Goal: Information Seeking & Learning: Learn about a topic

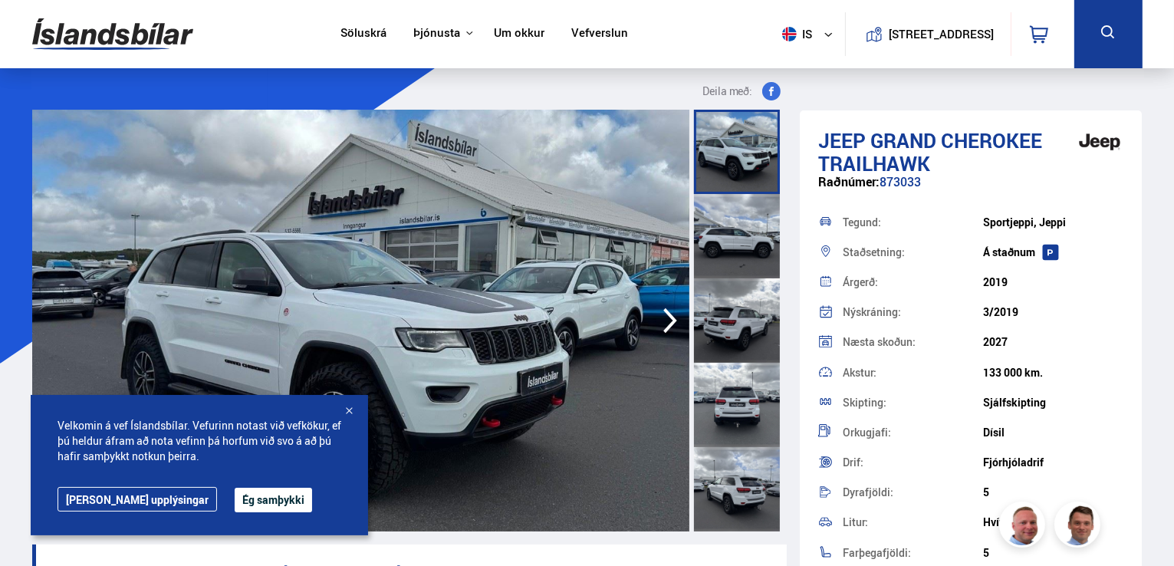
click at [347, 409] on div at bounding box center [348, 411] width 15 height 15
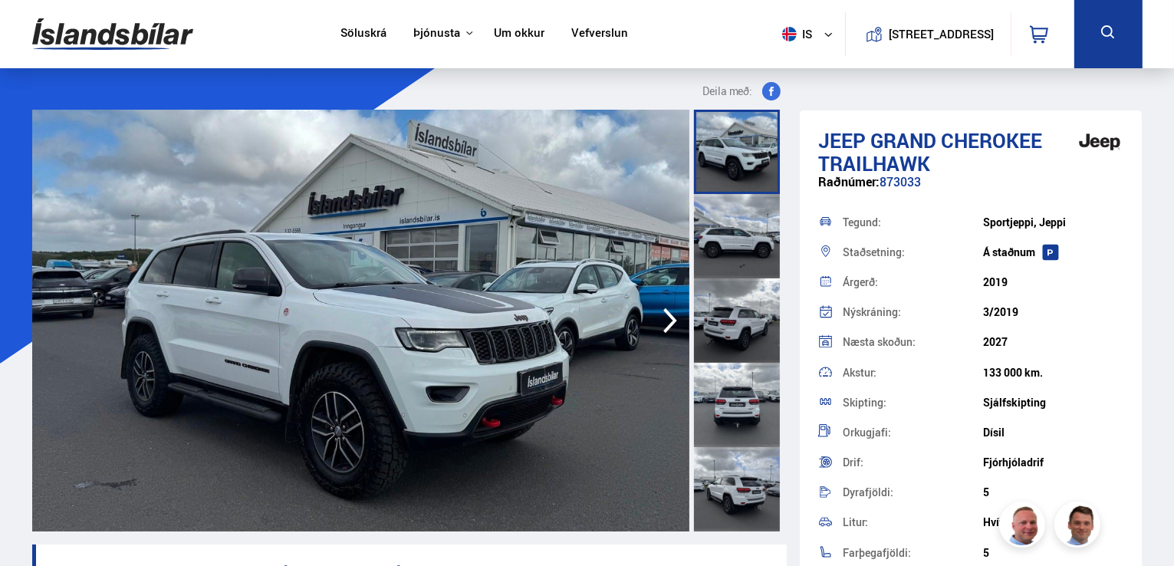
click at [669, 322] on icon "button" at bounding box center [670, 320] width 31 height 37
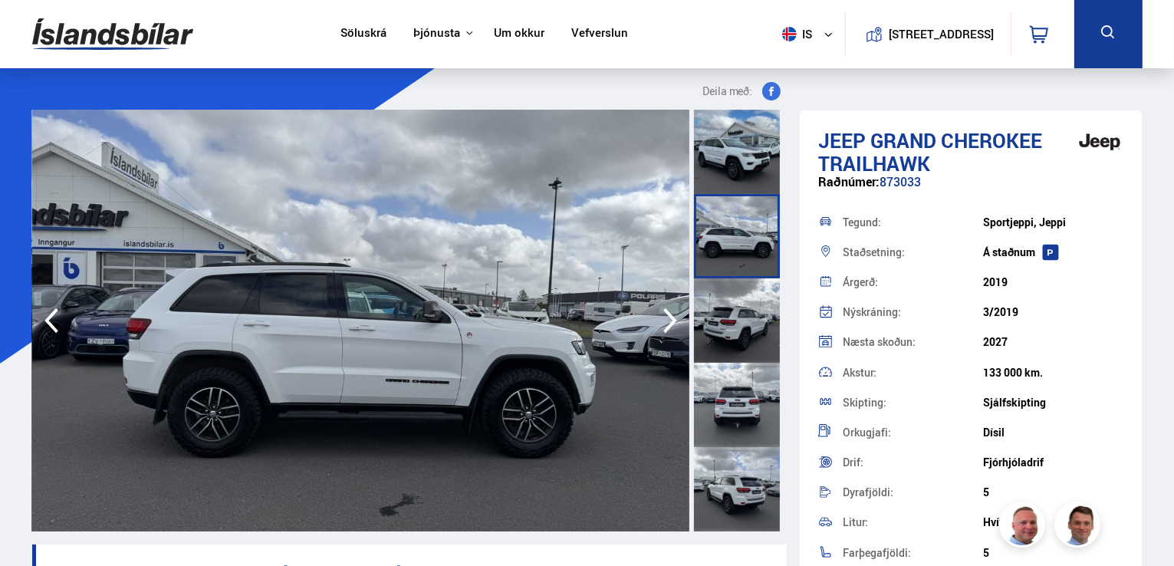
click at [669, 322] on icon "button" at bounding box center [670, 320] width 31 height 37
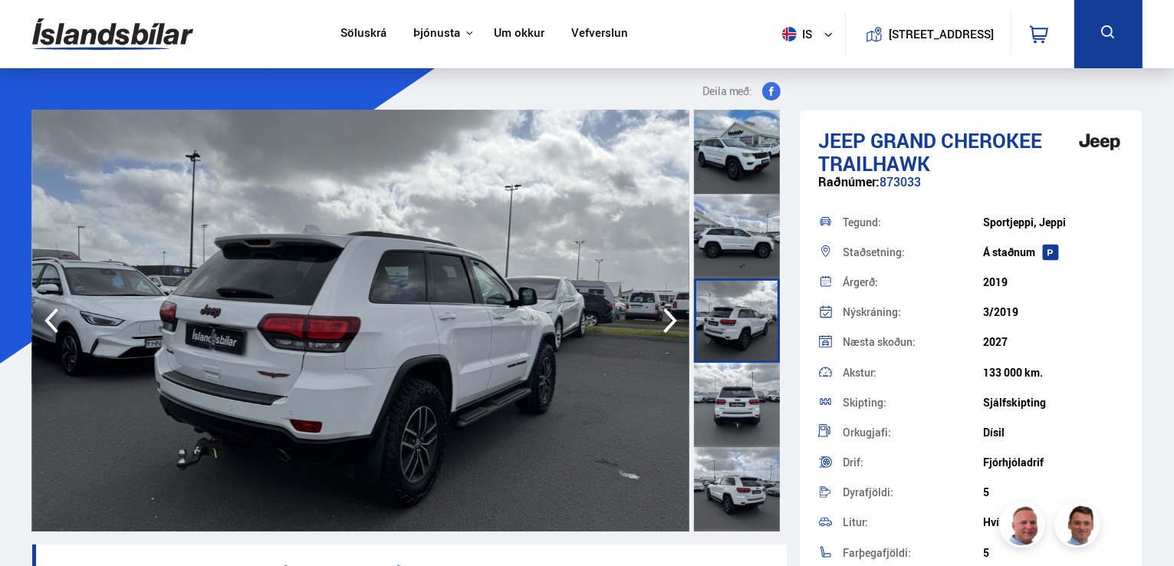
click at [669, 322] on icon "button" at bounding box center [670, 320] width 31 height 37
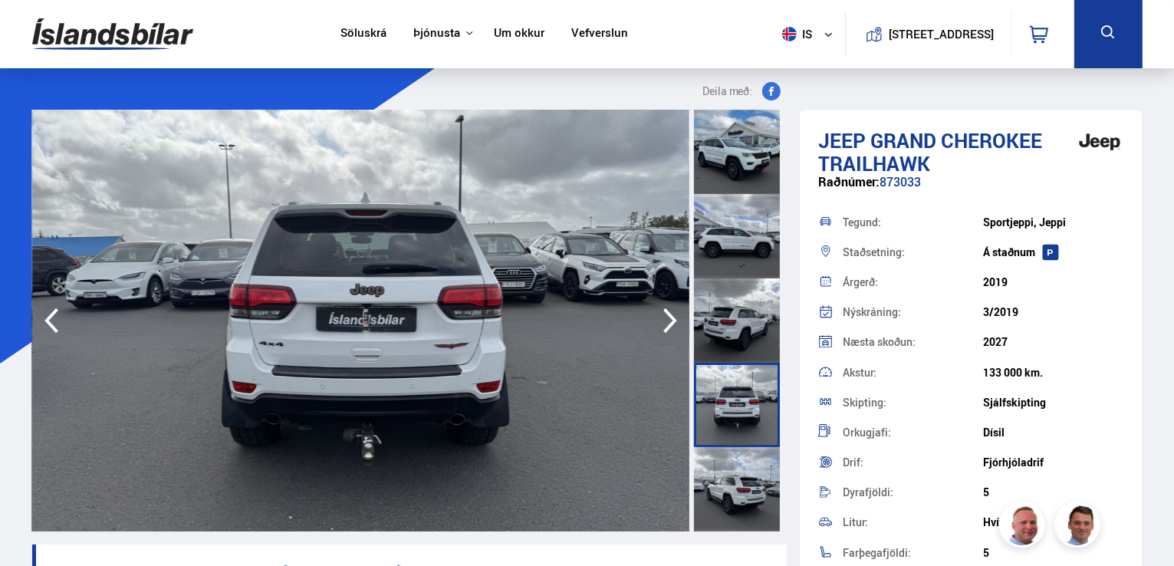
click at [669, 322] on icon "button" at bounding box center [670, 320] width 31 height 37
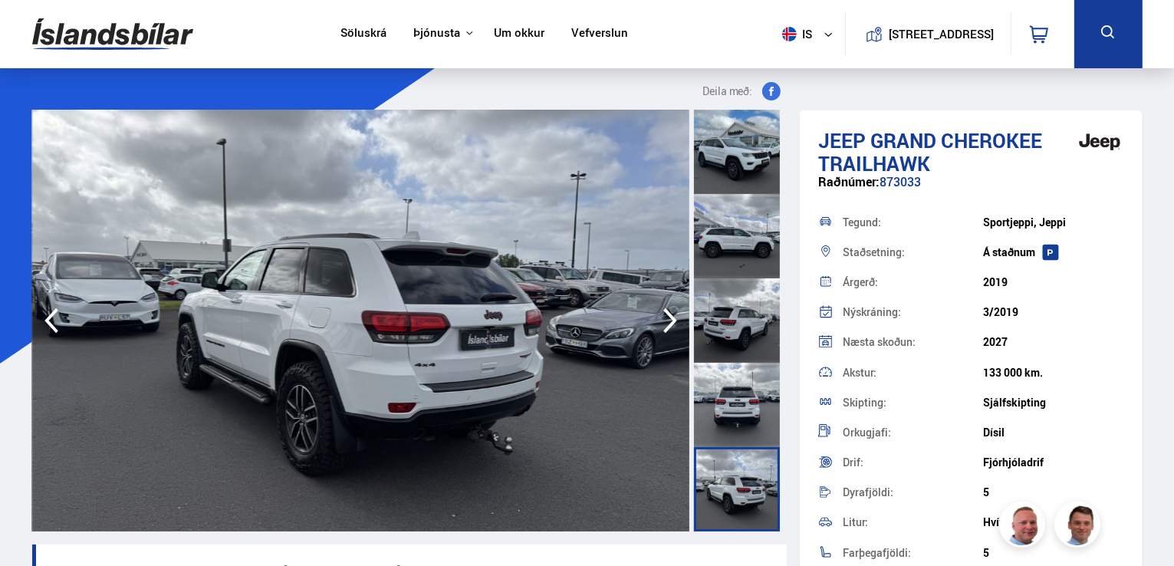
click at [669, 322] on icon "button" at bounding box center [670, 320] width 31 height 37
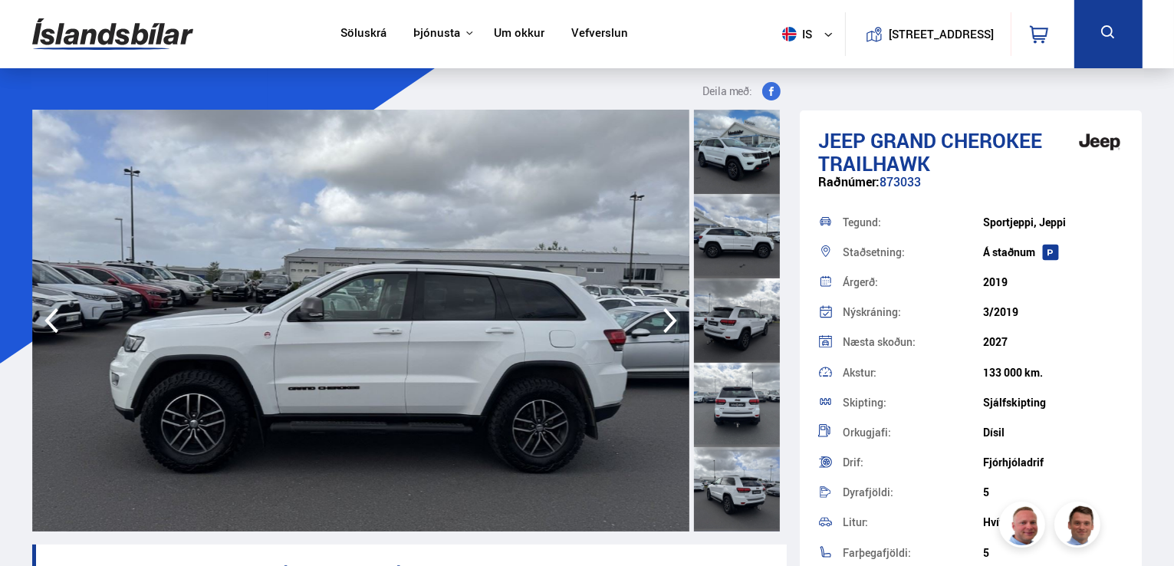
click at [669, 322] on icon "button" at bounding box center [670, 320] width 31 height 37
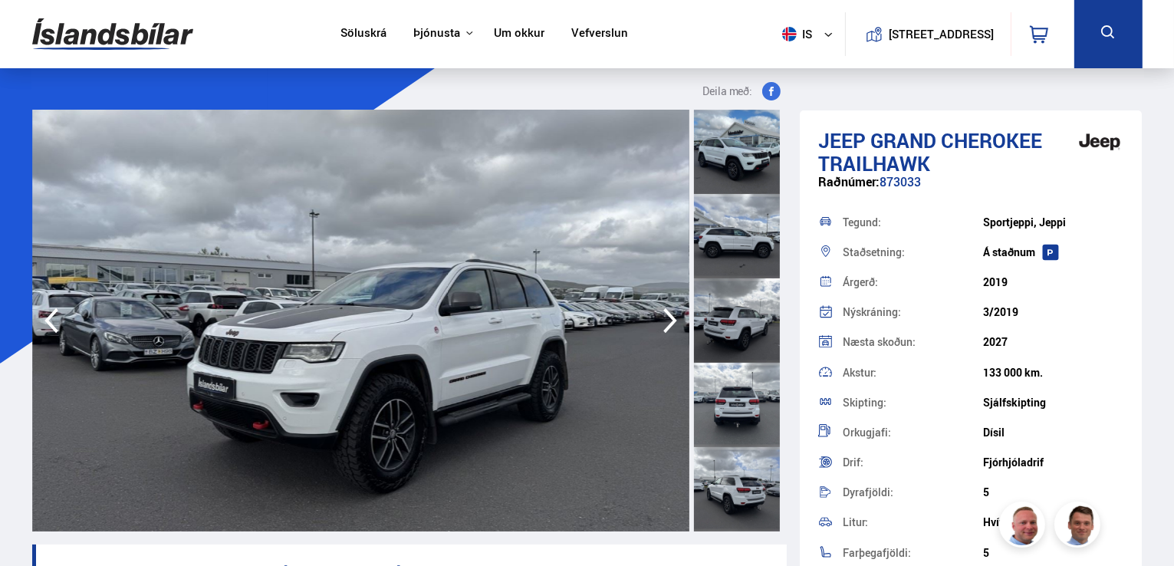
click at [669, 322] on icon "button" at bounding box center [670, 320] width 31 height 37
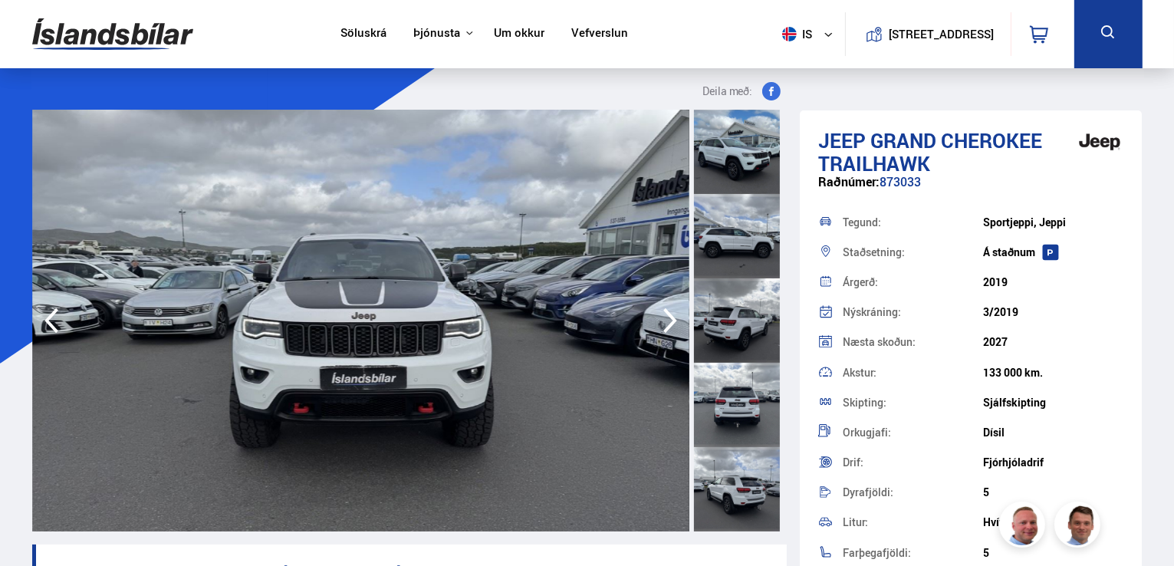
click at [669, 322] on icon "button" at bounding box center [670, 320] width 31 height 37
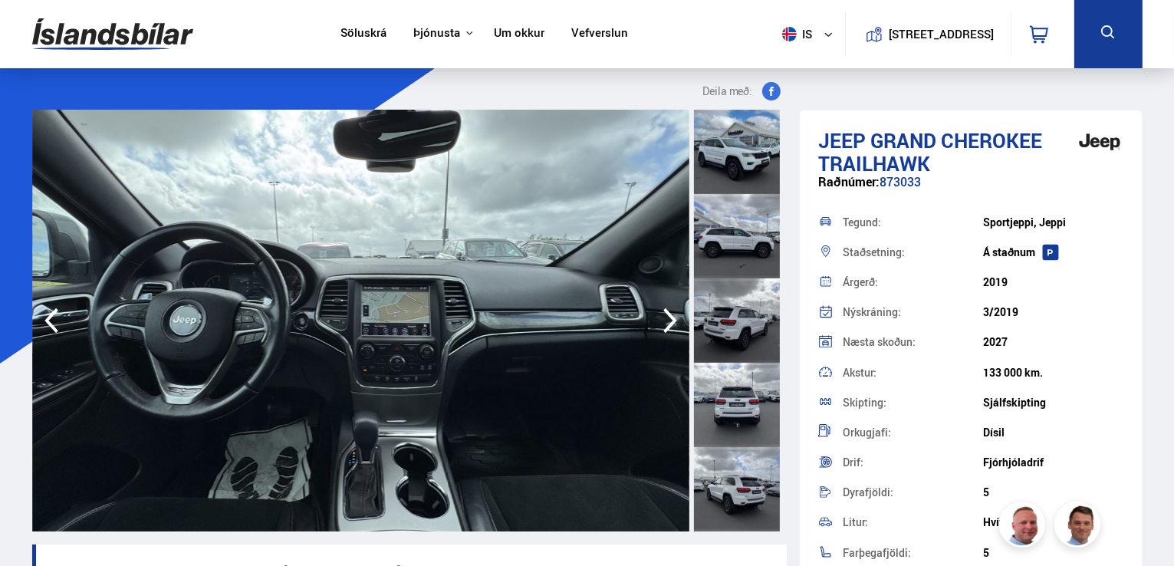
click at [669, 322] on icon "button" at bounding box center [670, 320] width 31 height 37
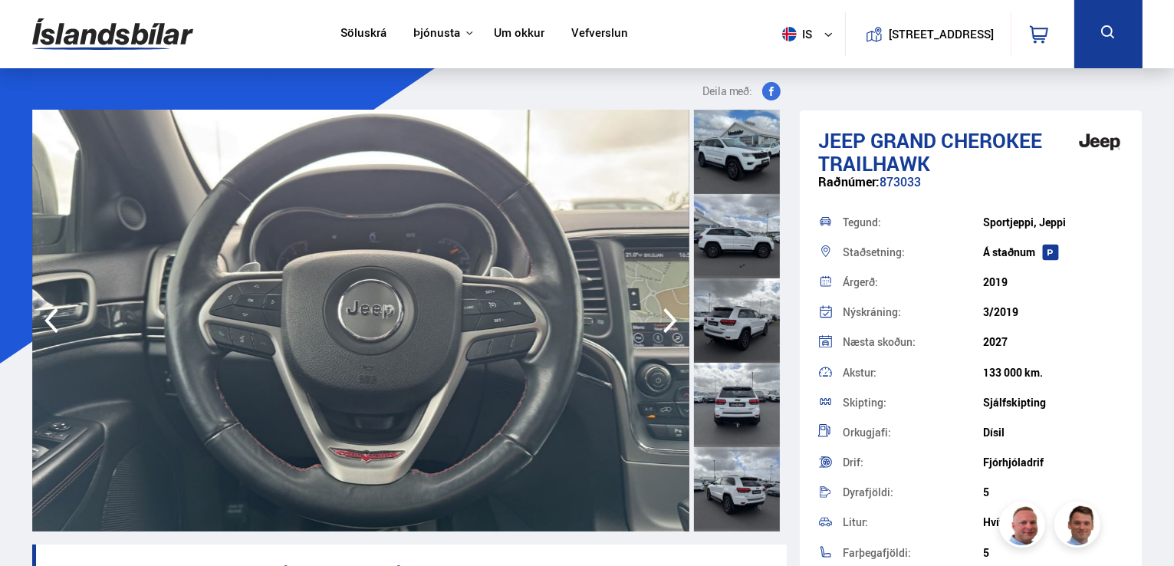
click at [669, 322] on icon "button" at bounding box center [670, 320] width 31 height 37
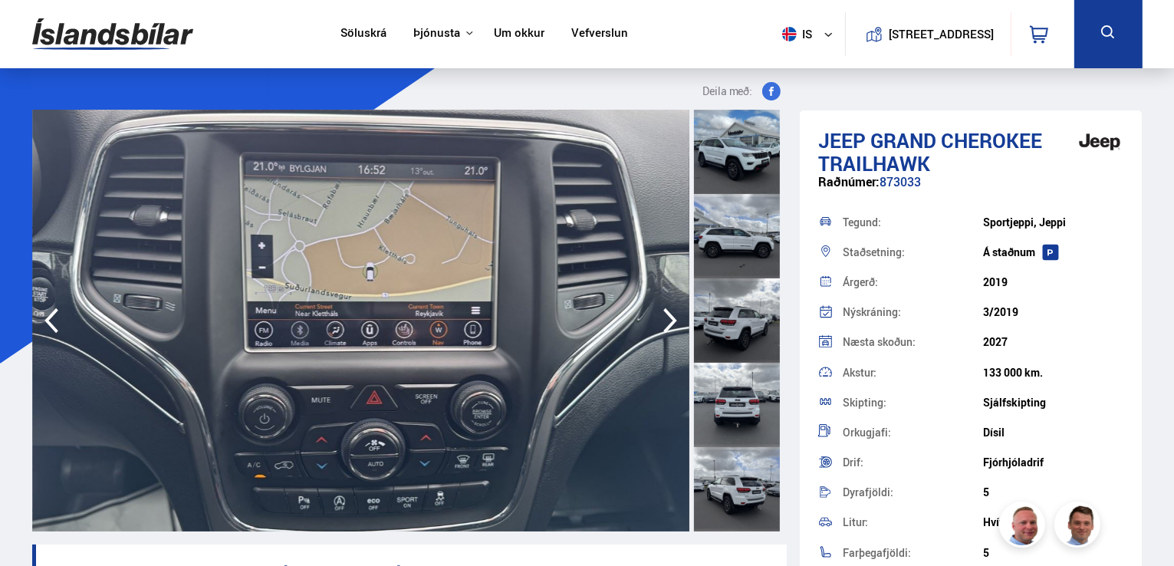
click at [669, 322] on icon "button" at bounding box center [670, 320] width 31 height 37
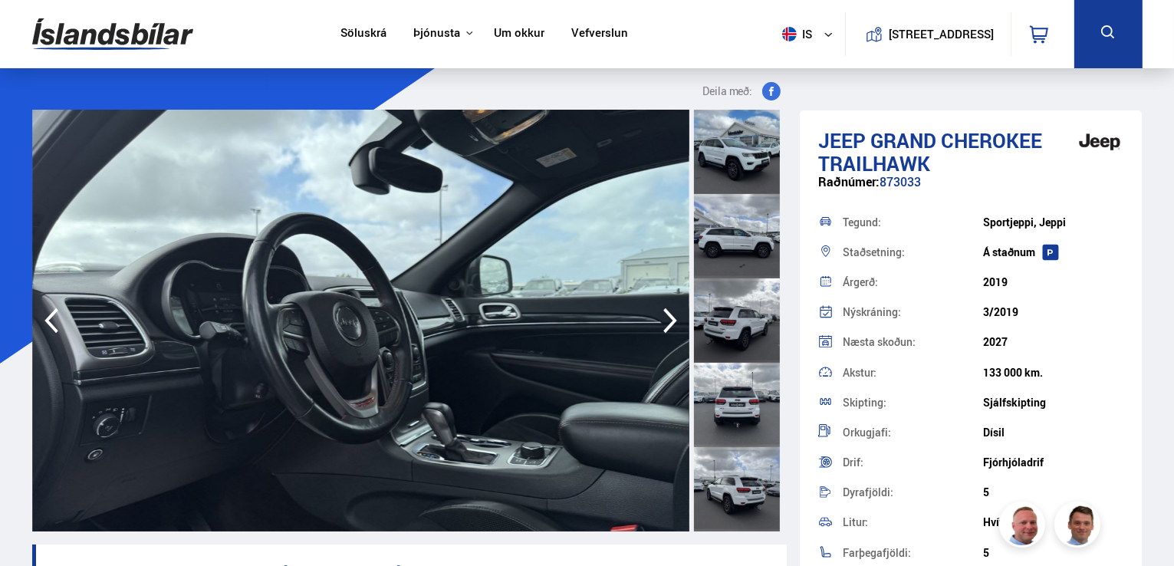
click at [669, 322] on icon "button" at bounding box center [670, 320] width 31 height 37
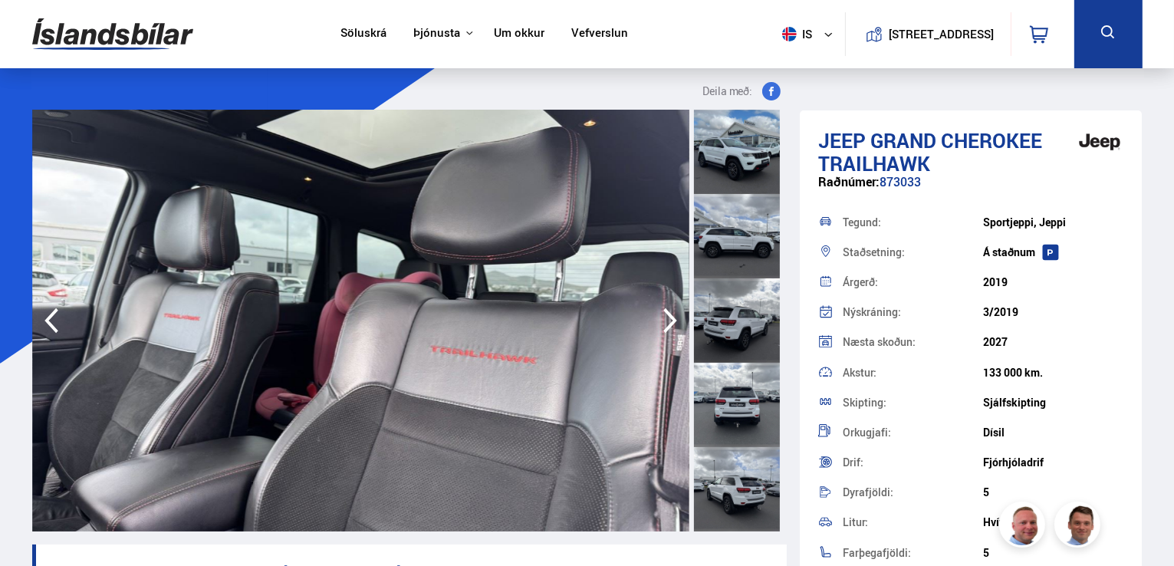
click at [669, 322] on icon "button" at bounding box center [670, 320] width 31 height 37
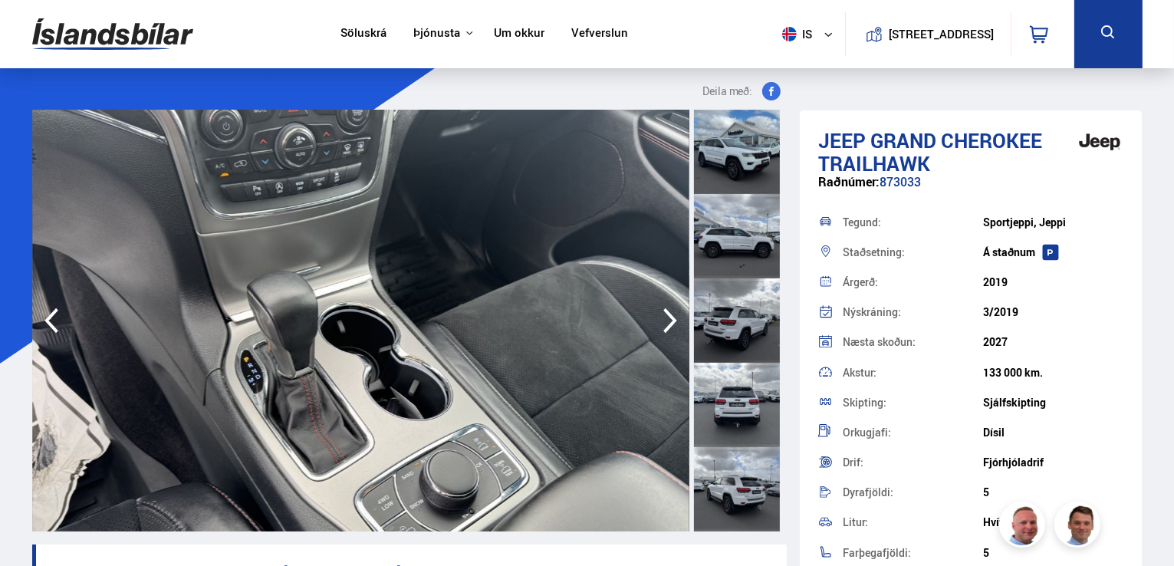
click at [669, 322] on icon "button" at bounding box center [670, 320] width 31 height 37
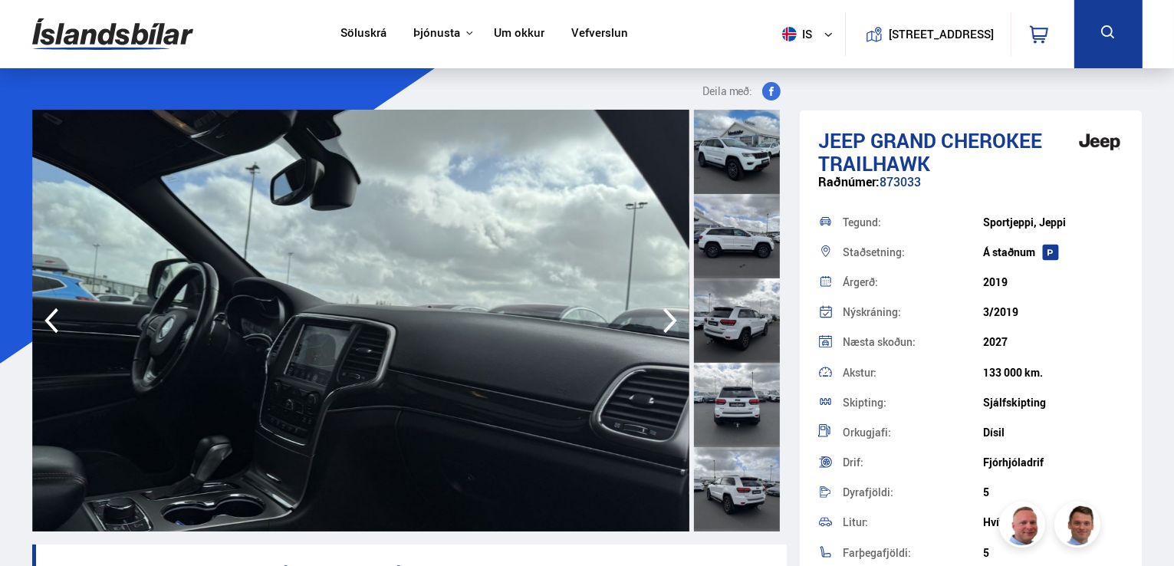
click at [669, 322] on icon "button" at bounding box center [670, 320] width 31 height 37
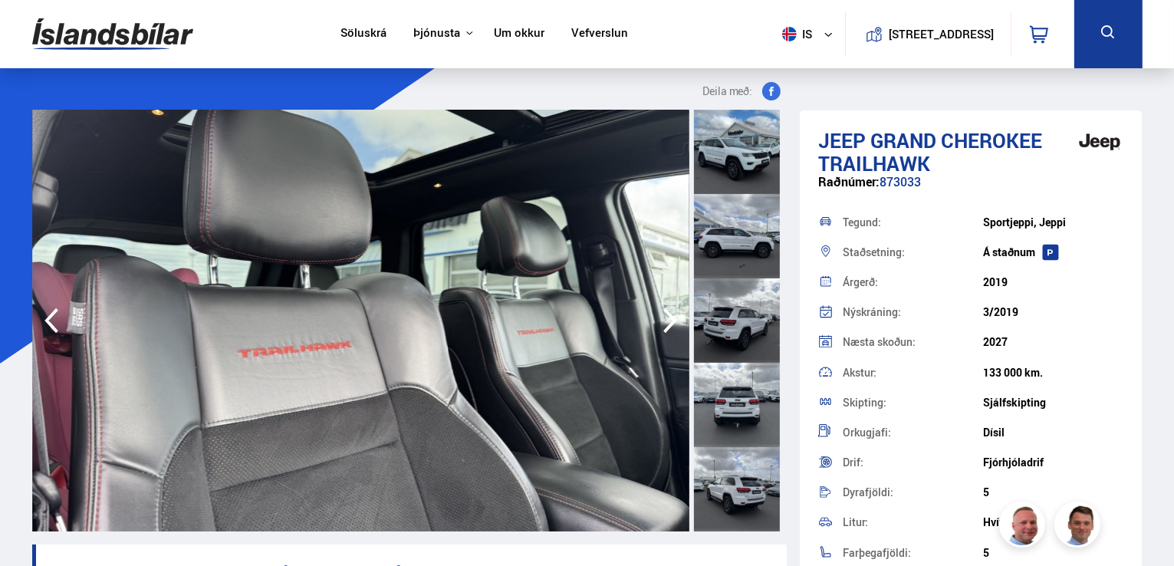
click at [669, 322] on icon "button" at bounding box center [670, 320] width 31 height 37
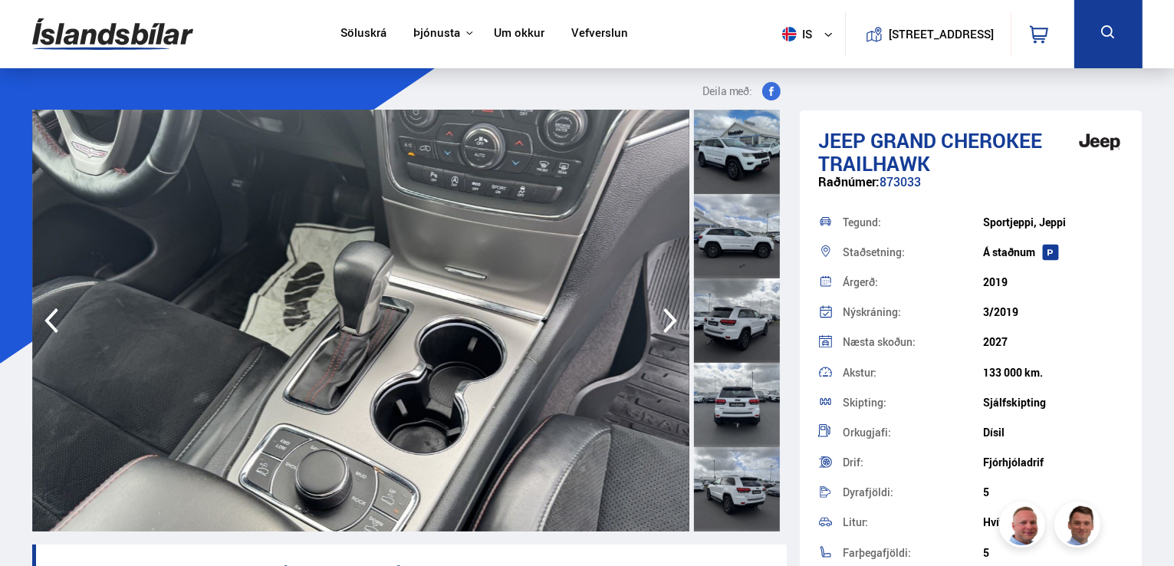
click at [669, 322] on icon "button" at bounding box center [670, 320] width 31 height 37
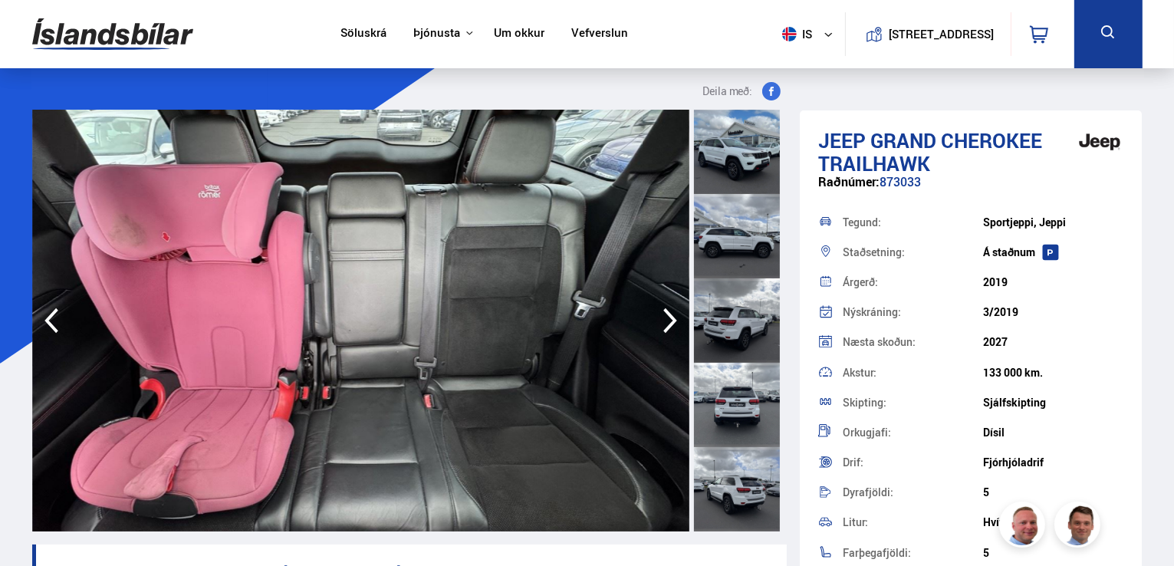
click at [669, 322] on icon "button" at bounding box center [670, 320] width 31 height 37
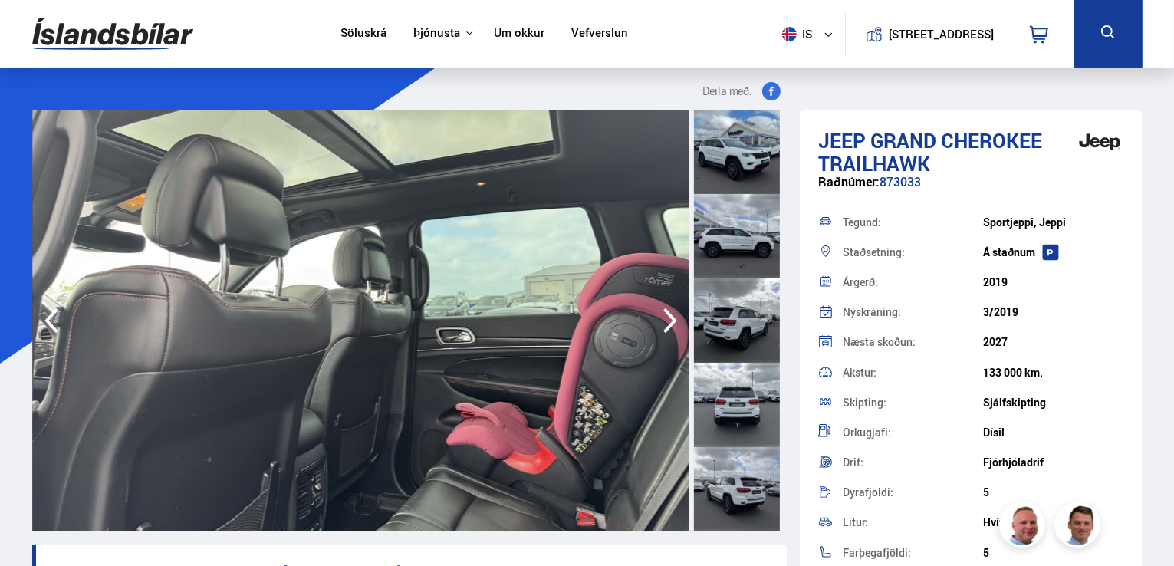
click at [669, 322] on icon "button" at bounding box center [670, 320] width 31 height 37
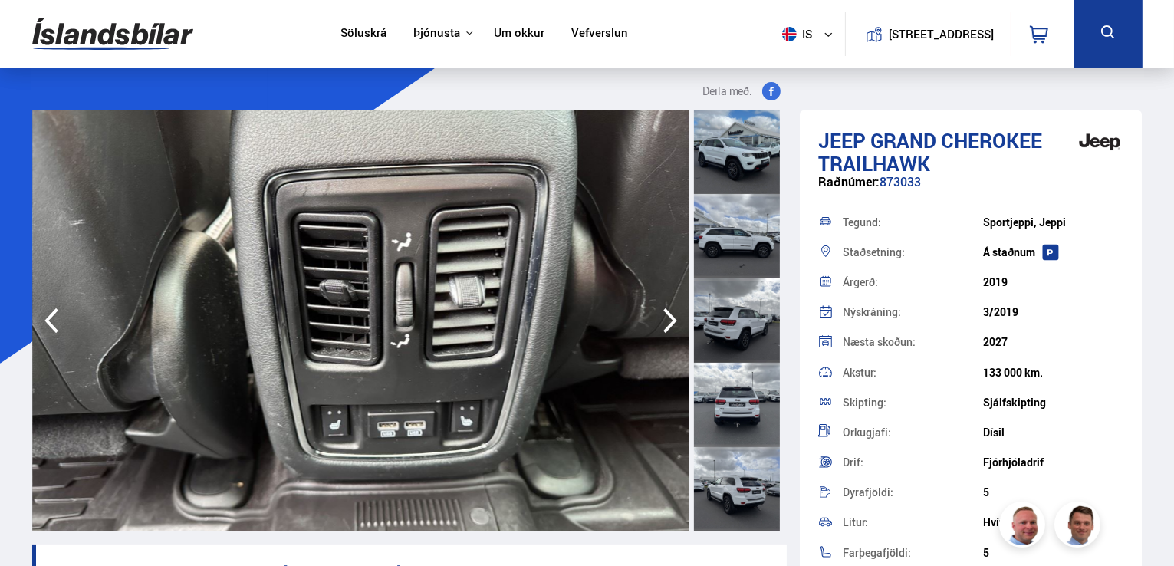
click at [669, 322] on icon "button" at bounding box center [670, 320] width 31 height 37
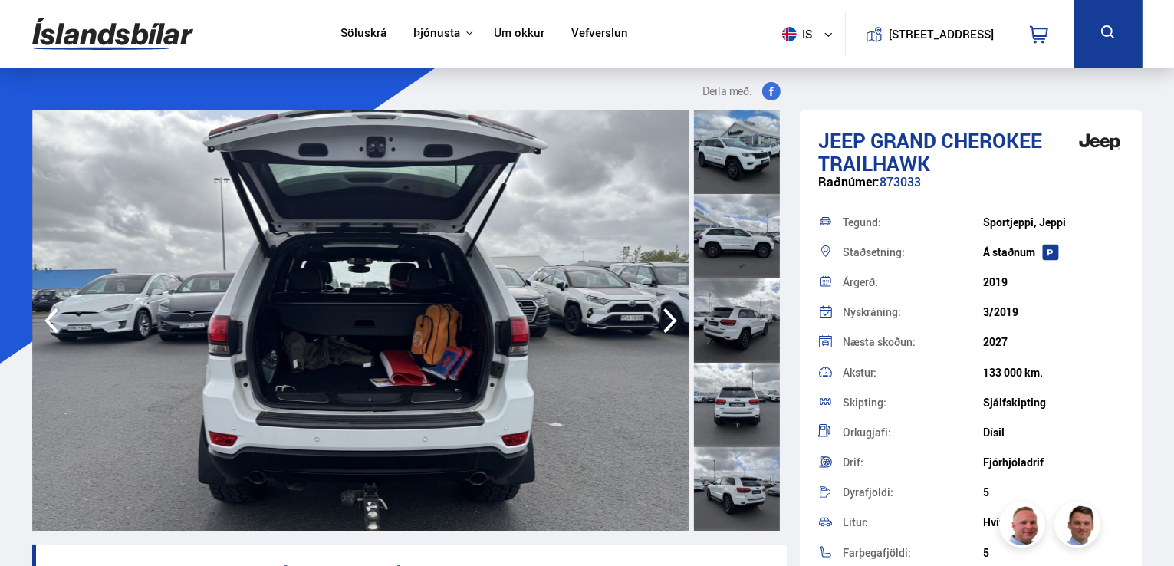
click at [669, 322] on icon "button" at bounding box center [670, 320] width 31 height 37
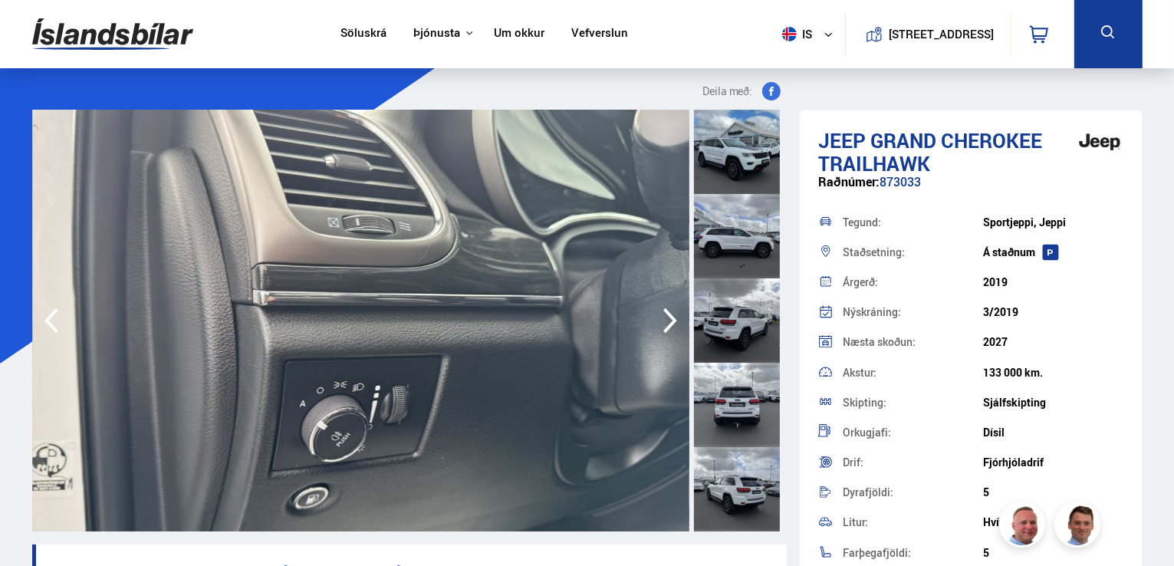
click at [669, 322] on icon "button" at bounding box center [670, 320] width 31 height 37
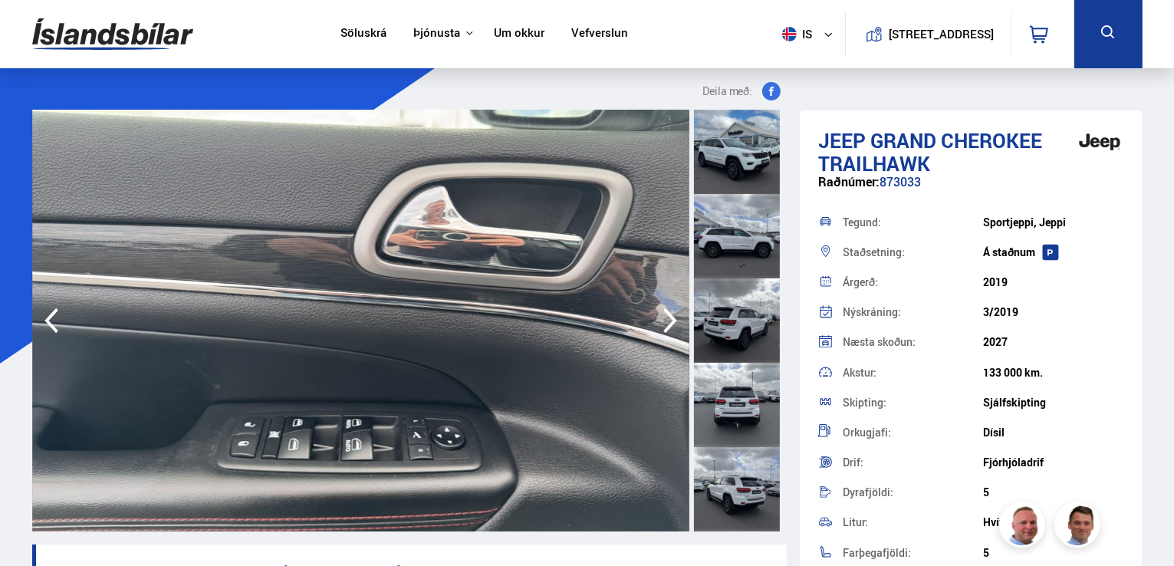
click at [669, 322] on icon "button" at bounding box center [670, 320] width 31 height 37
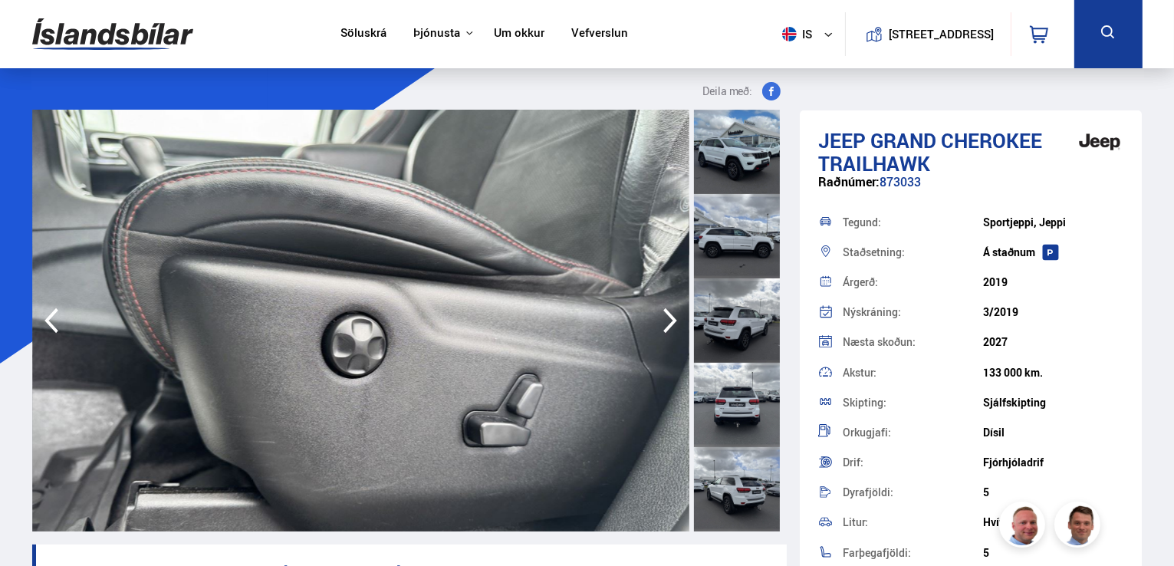
click at [669, 322] on icon "button" at bounding box center [670, 320] width 31 height 37
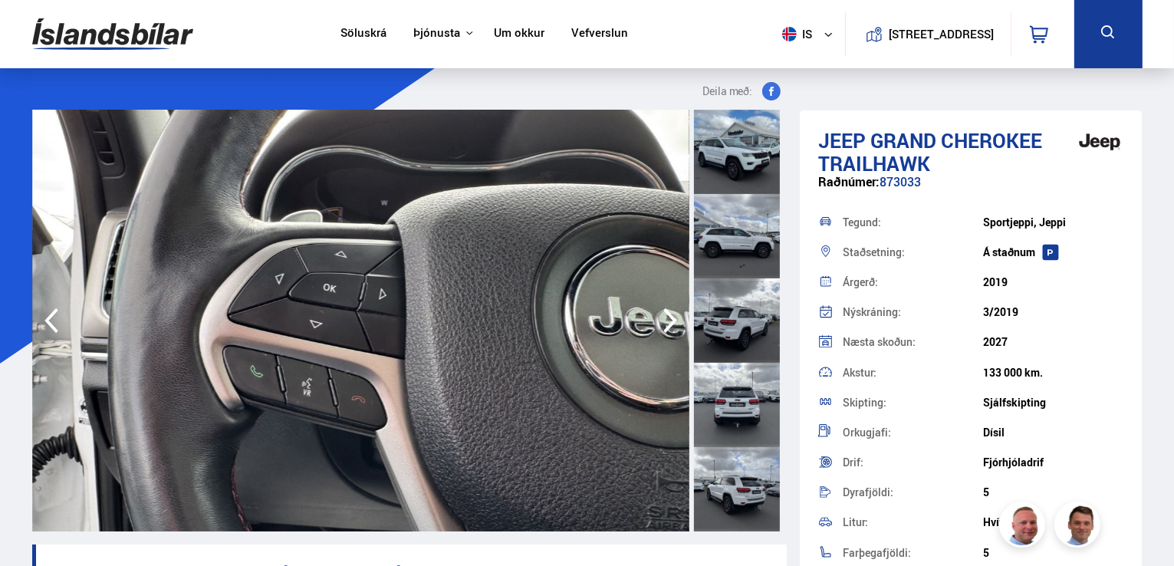
click at [669, 322] on icon "button" at bounding box center [670, 320] width 31 height 37
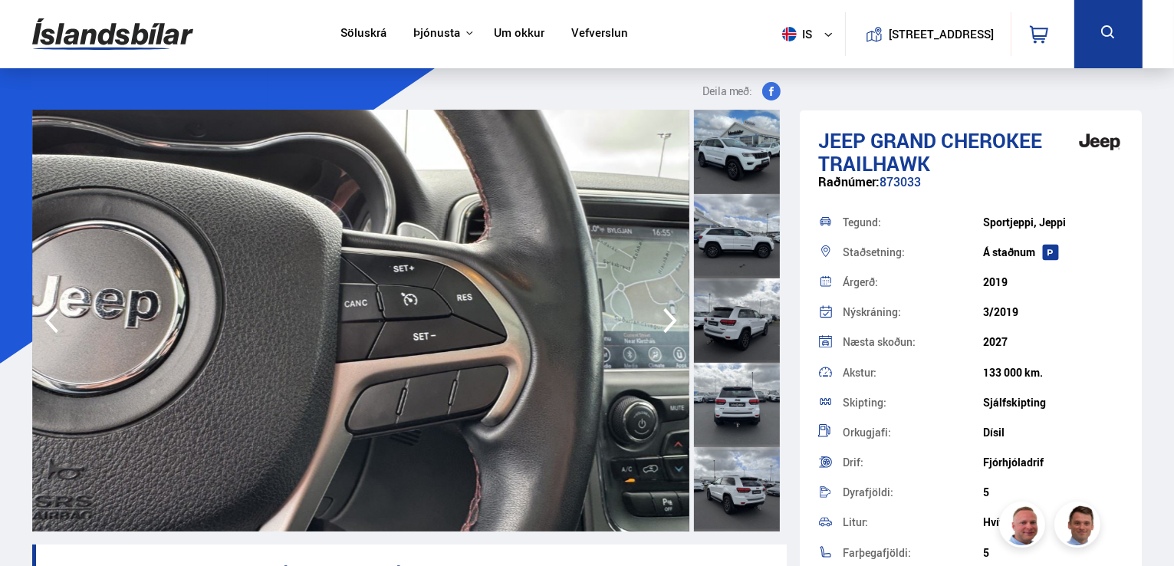
click at [669, 322] on icon "button" at bounding box center [670, 320] width 31 height 37
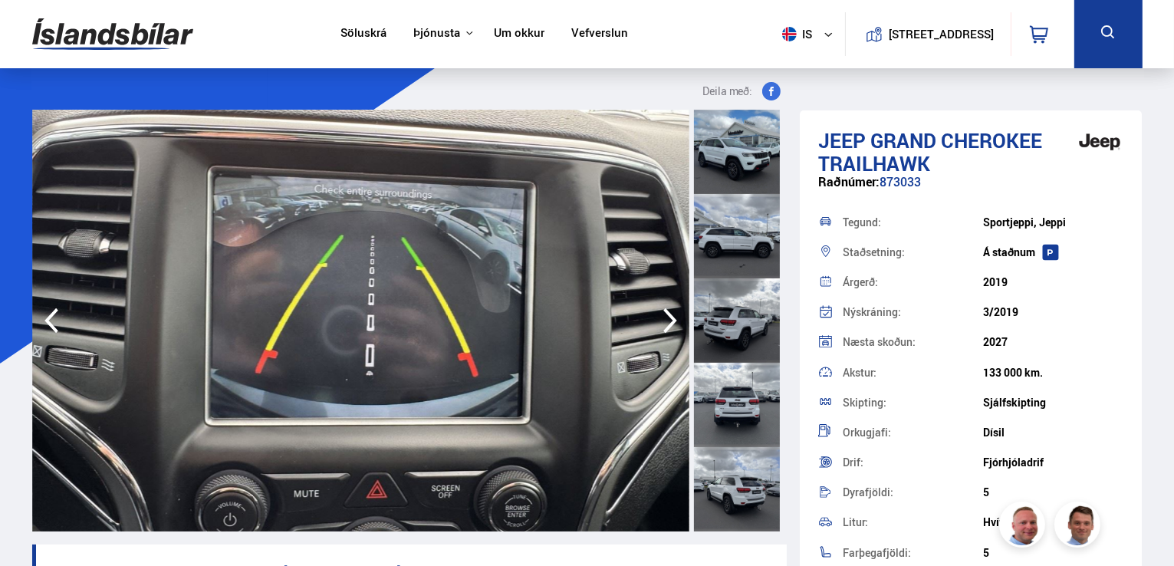
click at [669, 322] on icon "button" at bounding box center [670, 320] width 31 height 37
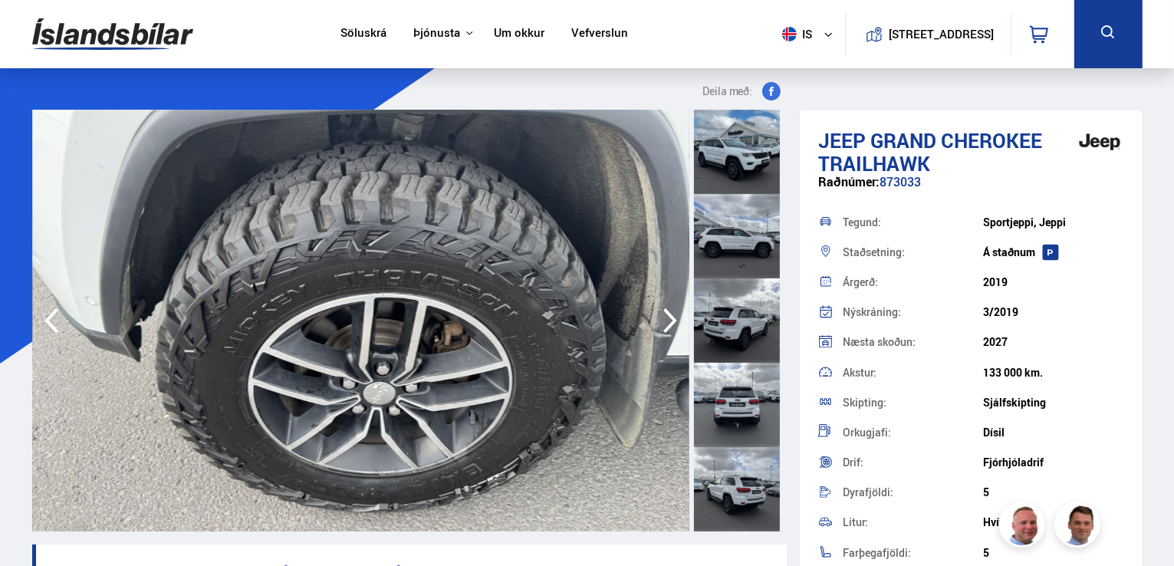
click at [669, 322] on icon "button" at bounding box center [670, 320] width 31 height 37
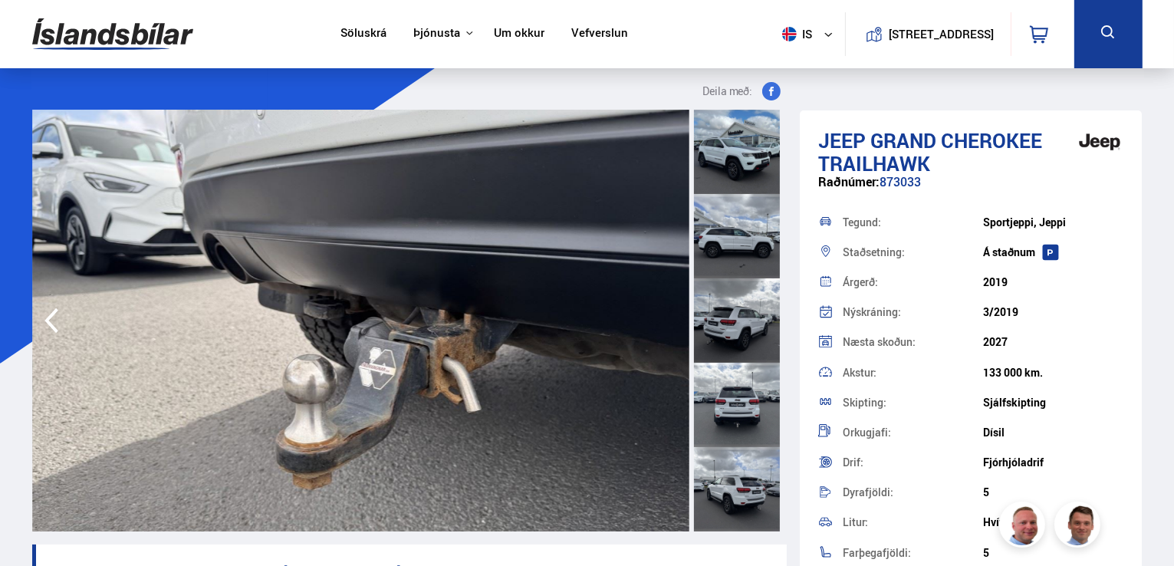
click at [669, 322] on img at bounding box center [360, 321] width 657 height 422
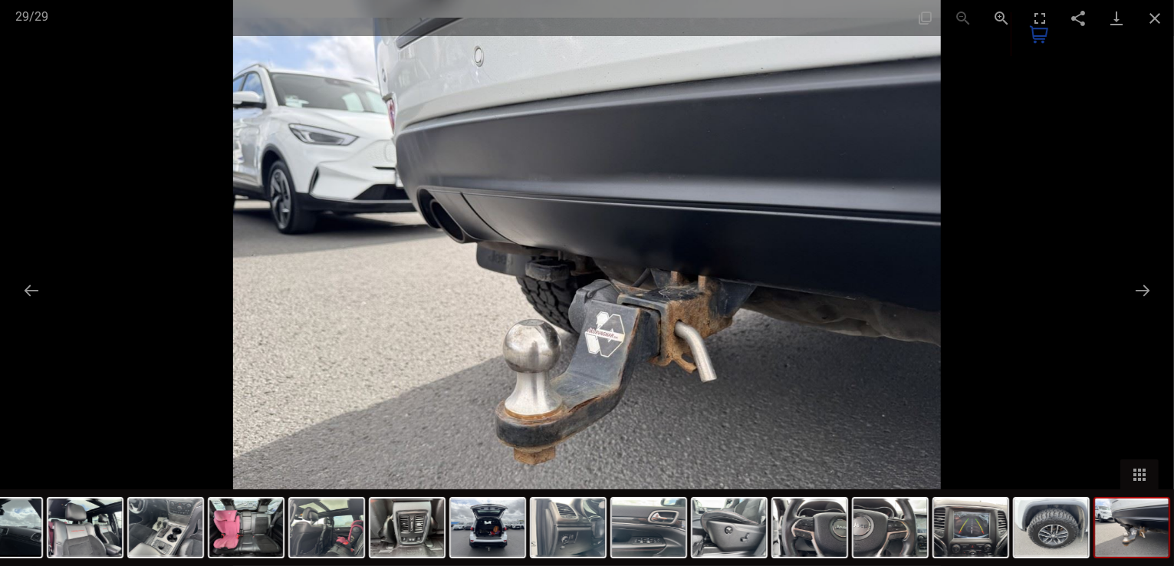
click at [669, 322] on img at bounding box center [587, 283] width 708 height 566
